Goal: Submit feedback/report problem

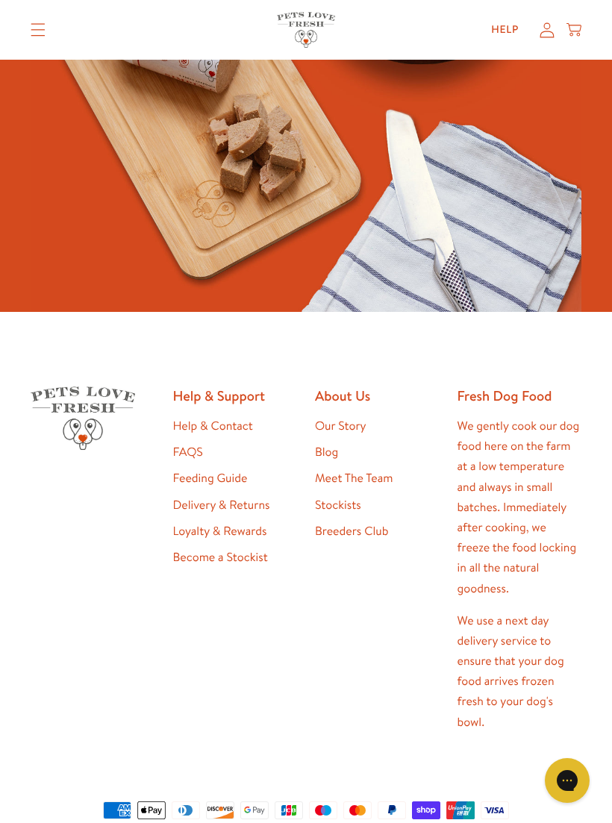
scroll to position [3555, 0]
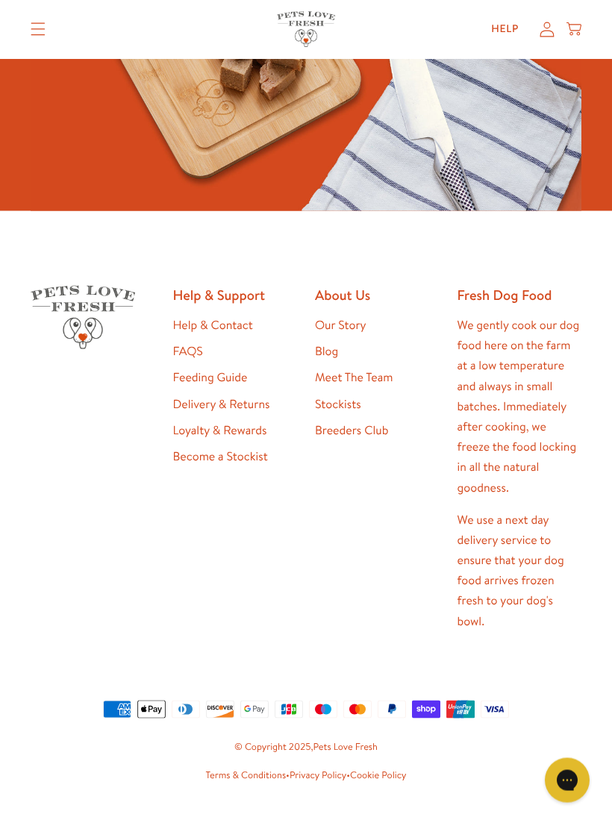
click at [238, 317] on link "Help & Contact" at bounding box center [213, 325] width 80 height 16
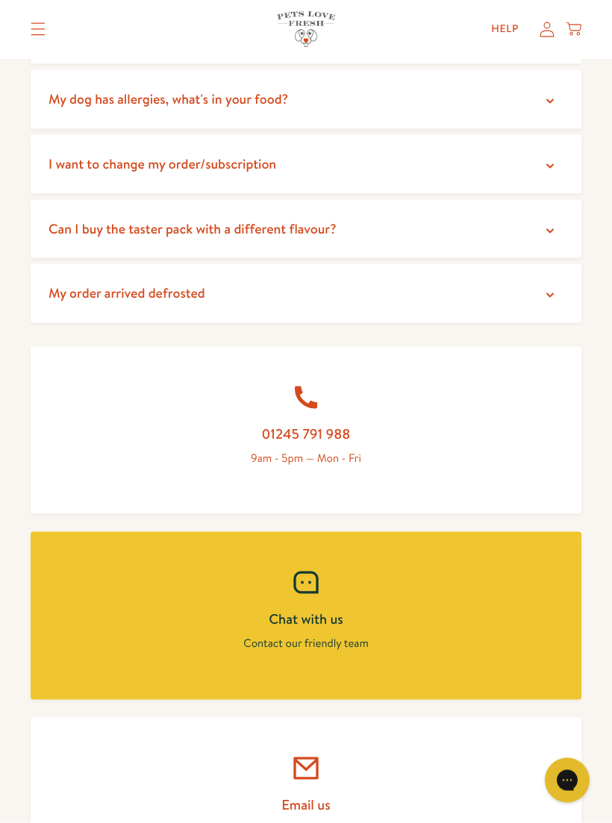
scroll to position [377, 0]
click at [360, 780] on link "Email us Fill out our contact form" at bounding box center [306, 801] width 551 height 168
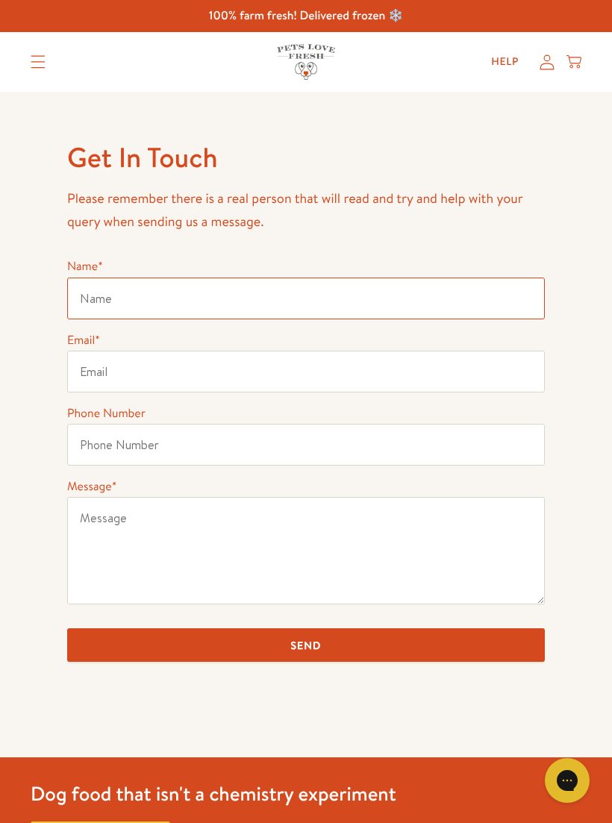
click at [157, 304] on input "Name *" at bounding box center [306, 299] width 478 height 42
type input "June Lindsay"
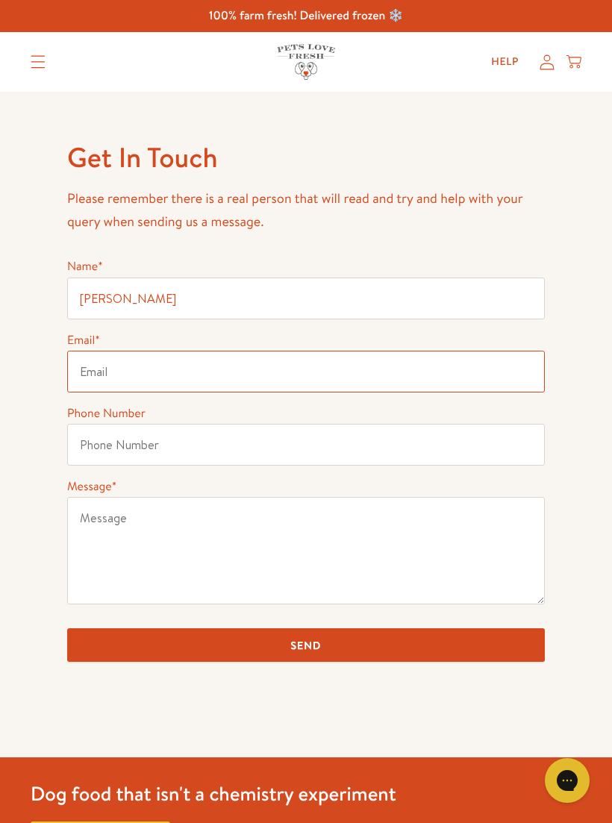
click at [110, 383] on input "Email *" at bounding box center [306, 372] width 478 height 42
type input "junelindsay3@icloud.com"
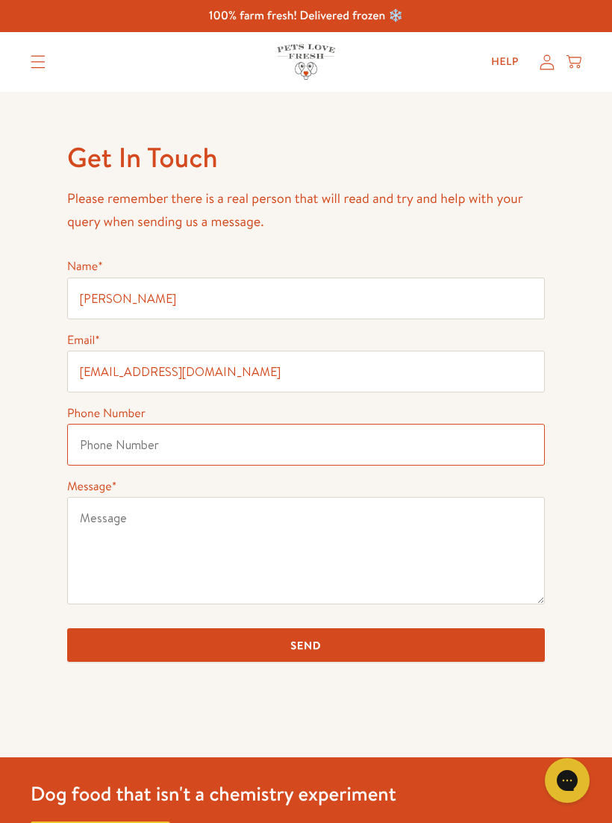
click at [128, 448] on input "Phone Number" at bounding box center [306, 445] width 478 height 42
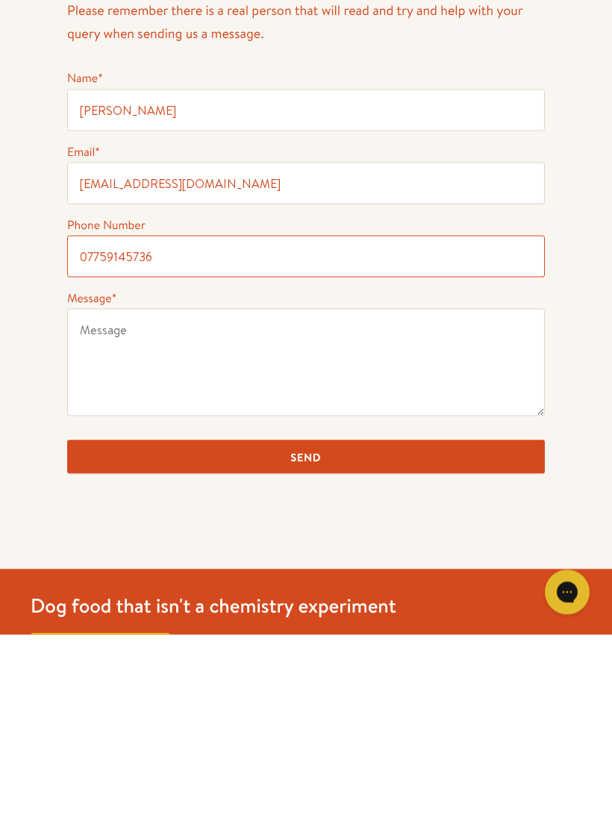
type input "07759145736"
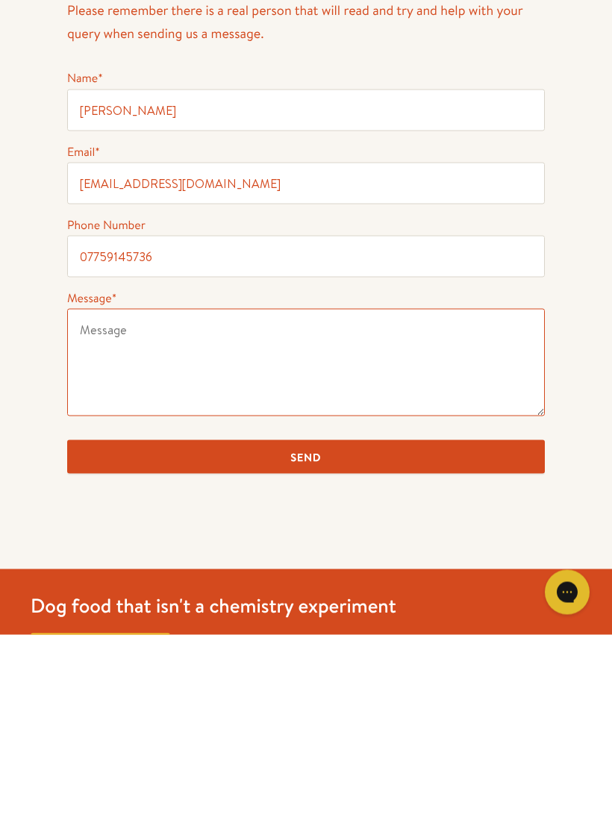
click at [116, 497] on textarea "Message *" at bounding box center [306, 550] width 478 height 107
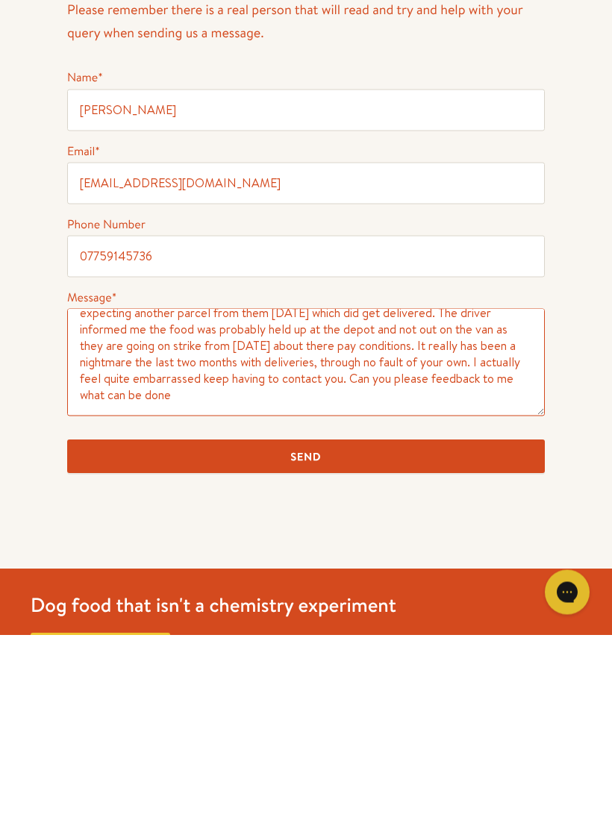
scroll to position [38, 0]
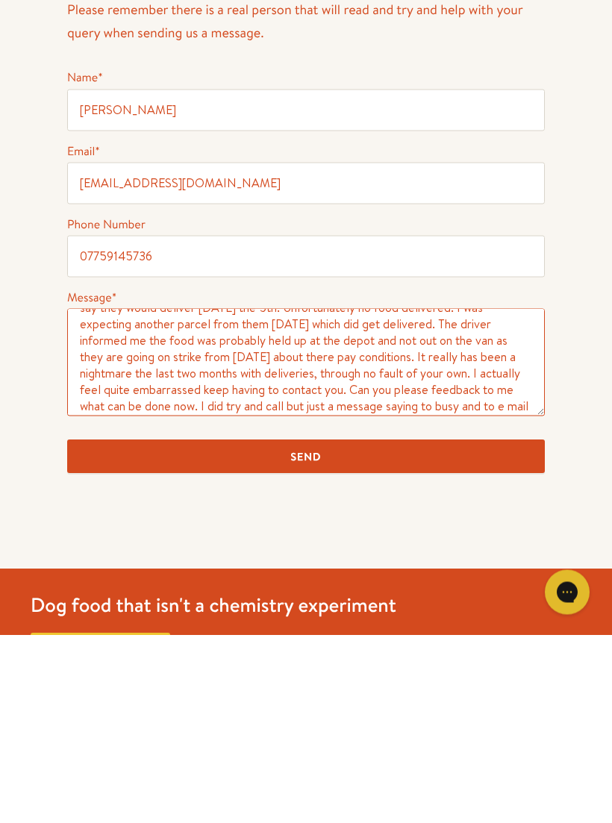
type textarea "Firstly I can only apologise for contacting you again. I did eventually hear fr…"
click at [325, 628] on input "Send" at bounding box center [306, 645] width 478 height 34
